Goal: Task Accomplishment & Management: Use online tool/utility

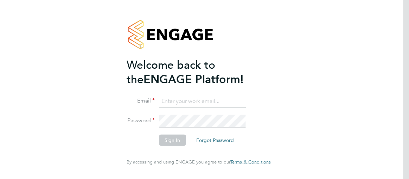
type input "esther.isaac@class1personnel.com"
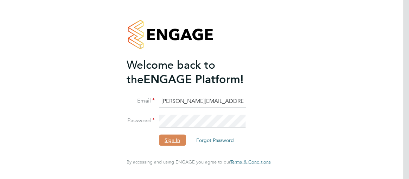
click at [169, 144] on button "Sign In" at bounding box center [172, 139] width 27 height 11
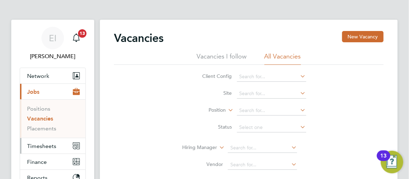
click at [47, 144] on span "Timesheets" at bounding box center [41, 145] width 29 height 7
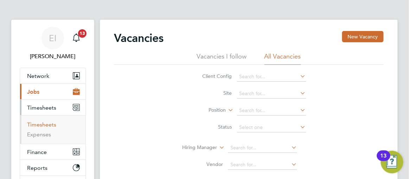
click at [47, 126] on link "Timesheets" at bounding box center [41, 124] width 29 height 7
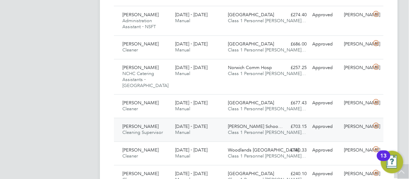
click at [308, 129] on div "[PERSON_NAME] Cleaning Supervisor [DATE] - [DATE] [DATE] - [DATE] Manual [PERSO…" at bounding box center [249, 130] width 270 height 24
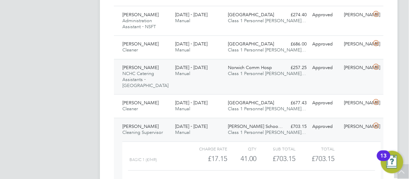
click at [222, 66] on div "[DATE] - [DATE] Manual" at bounding box center [198, 71] width 53 height 18
